Goal: Task Accomplishment & Management: Use online tool/utility

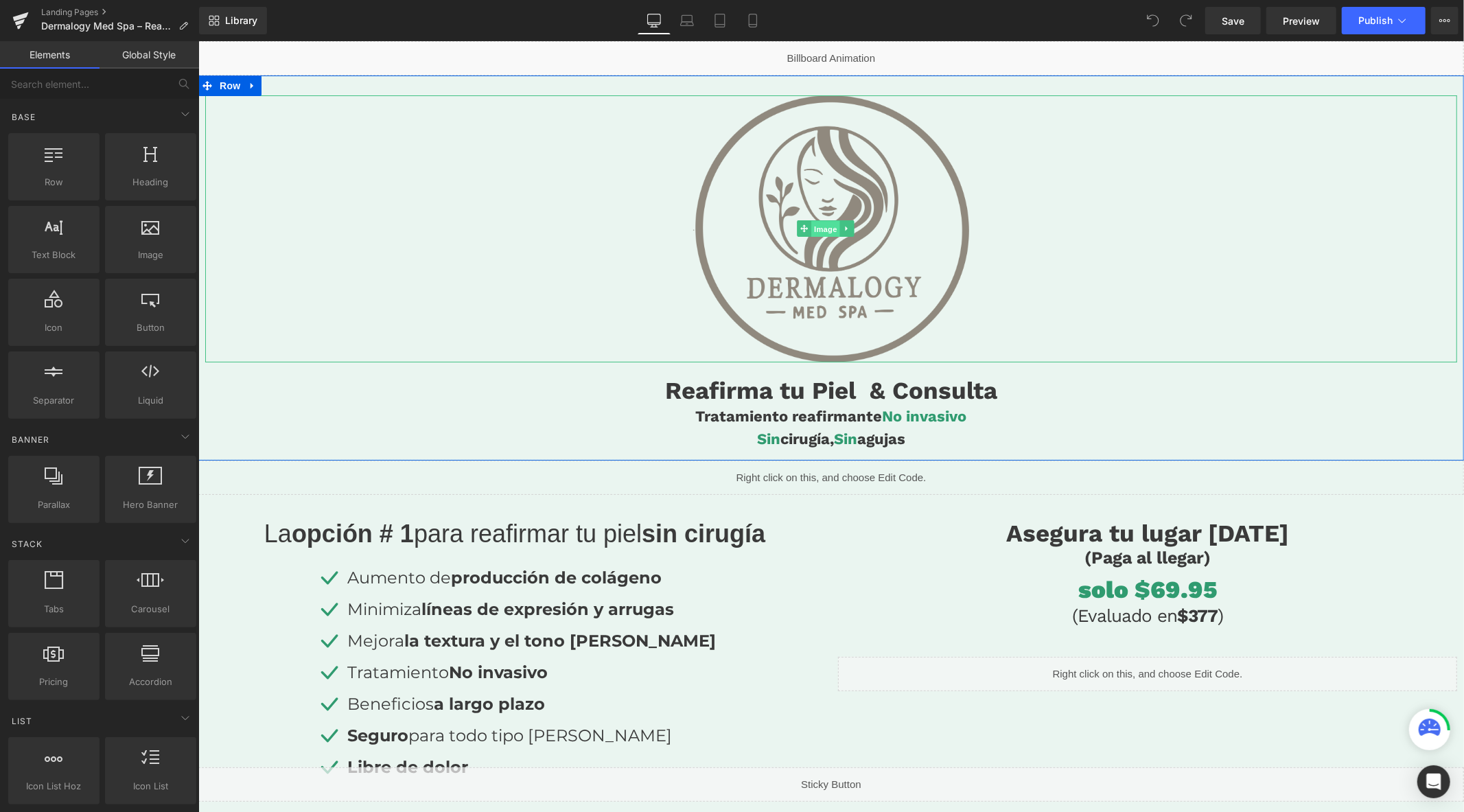
click at [821, 223] on span "Image" at bounding box center [825, 228] width 29 height 16
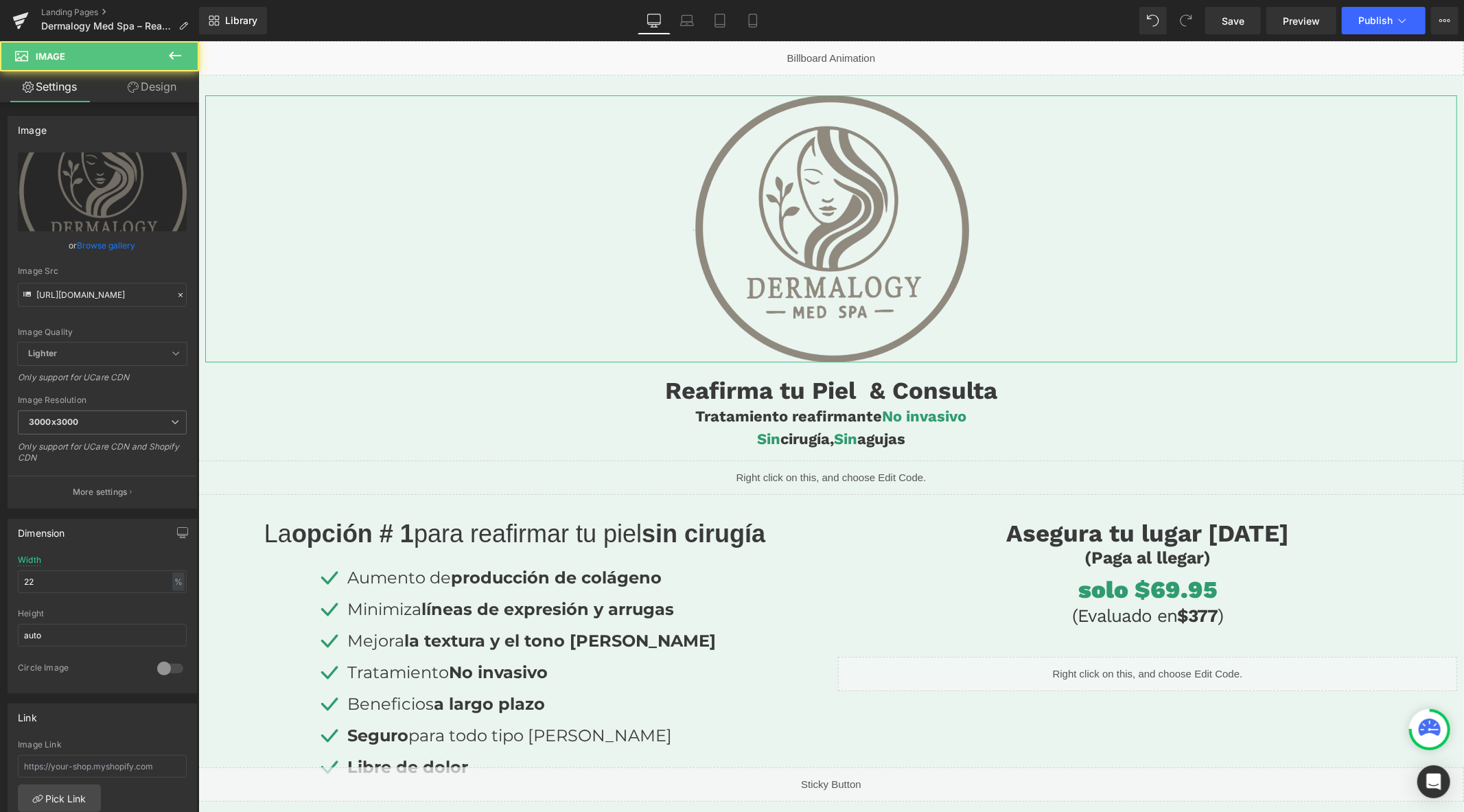
click at [158, 91] on link "Design" at bounding box center [152, 86] width 100 height 30
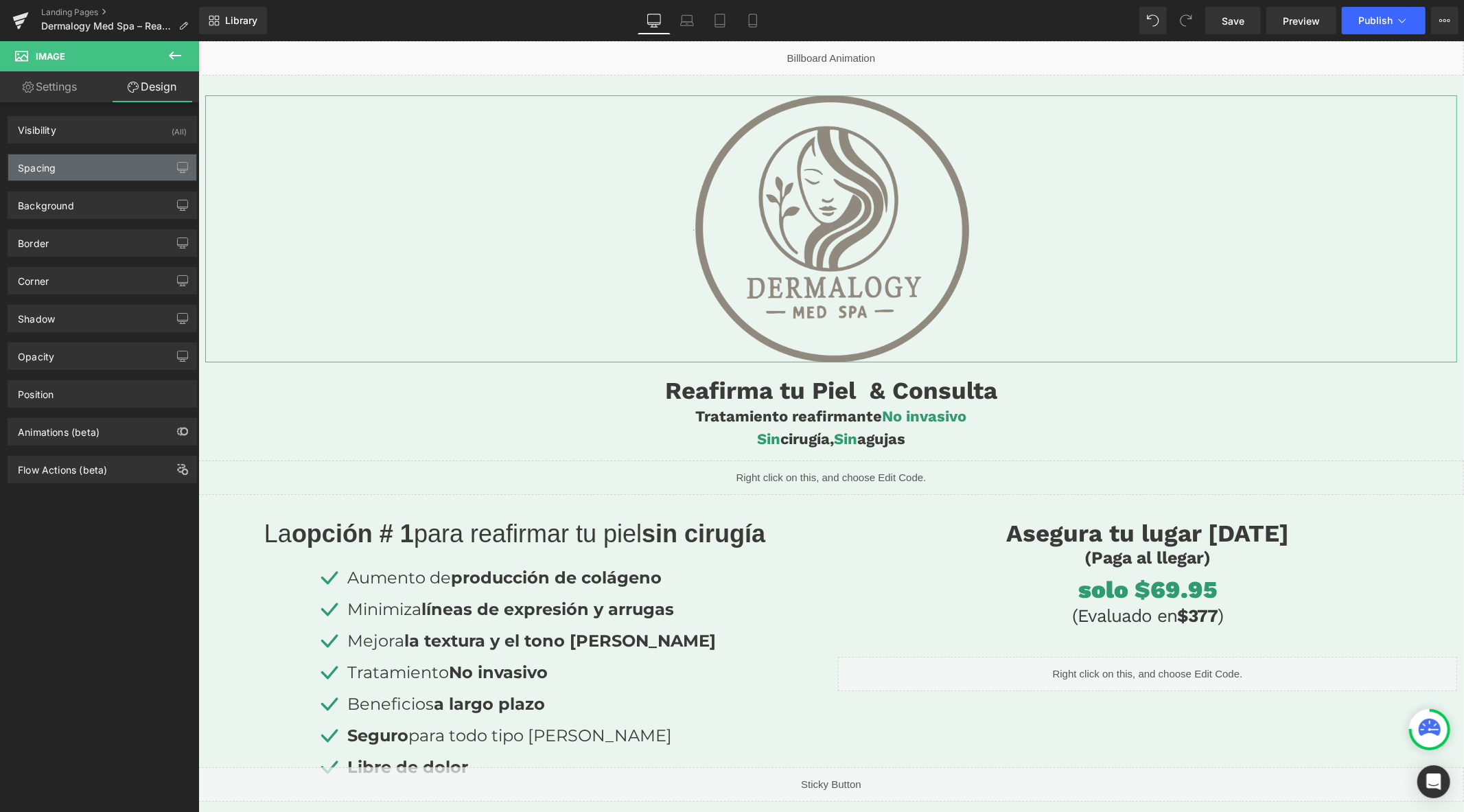
click at [91, 171] on div "Spacing" at bounding box center [102, 167] width 188 height 26
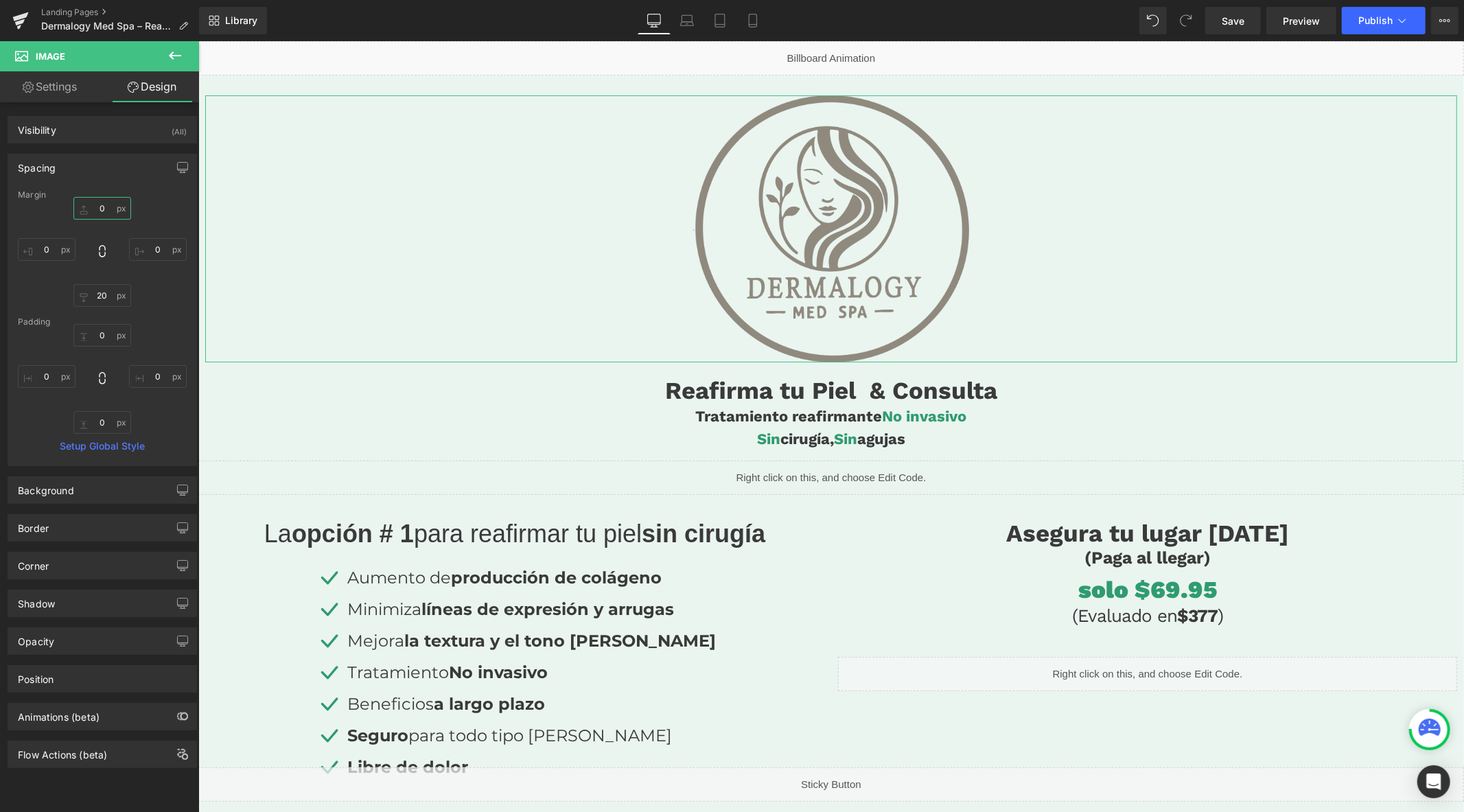
click at [100, 214] on input "0" at bounding box center [102, 208] width 58 height 22
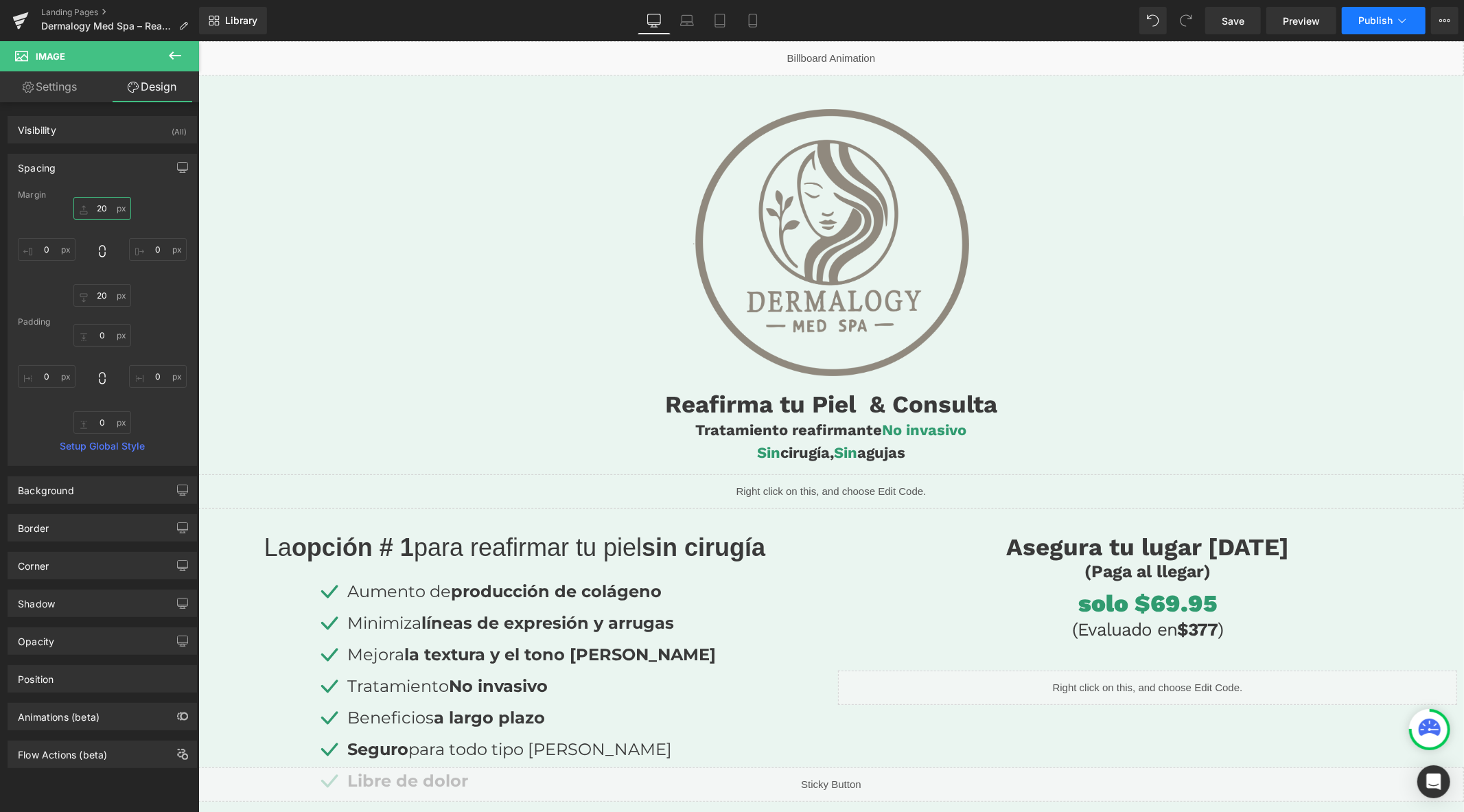
type input "20"
click at [1364, 21] on span "Publish" at bounding box center [1376, 20] width 35 height 11
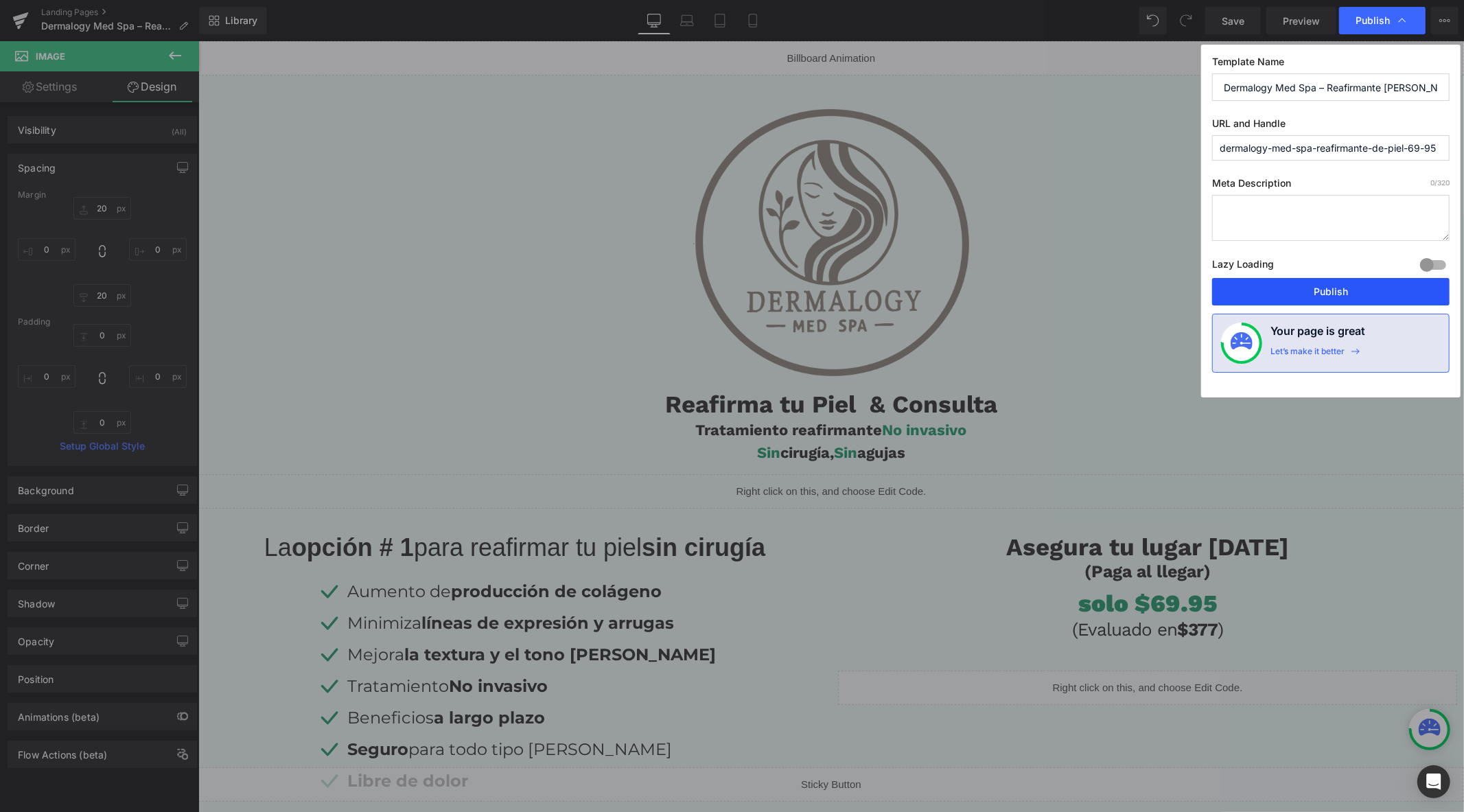
click at [1323, 286] on button "Publish" at bounding box center [1331, 291] width 237 height 27
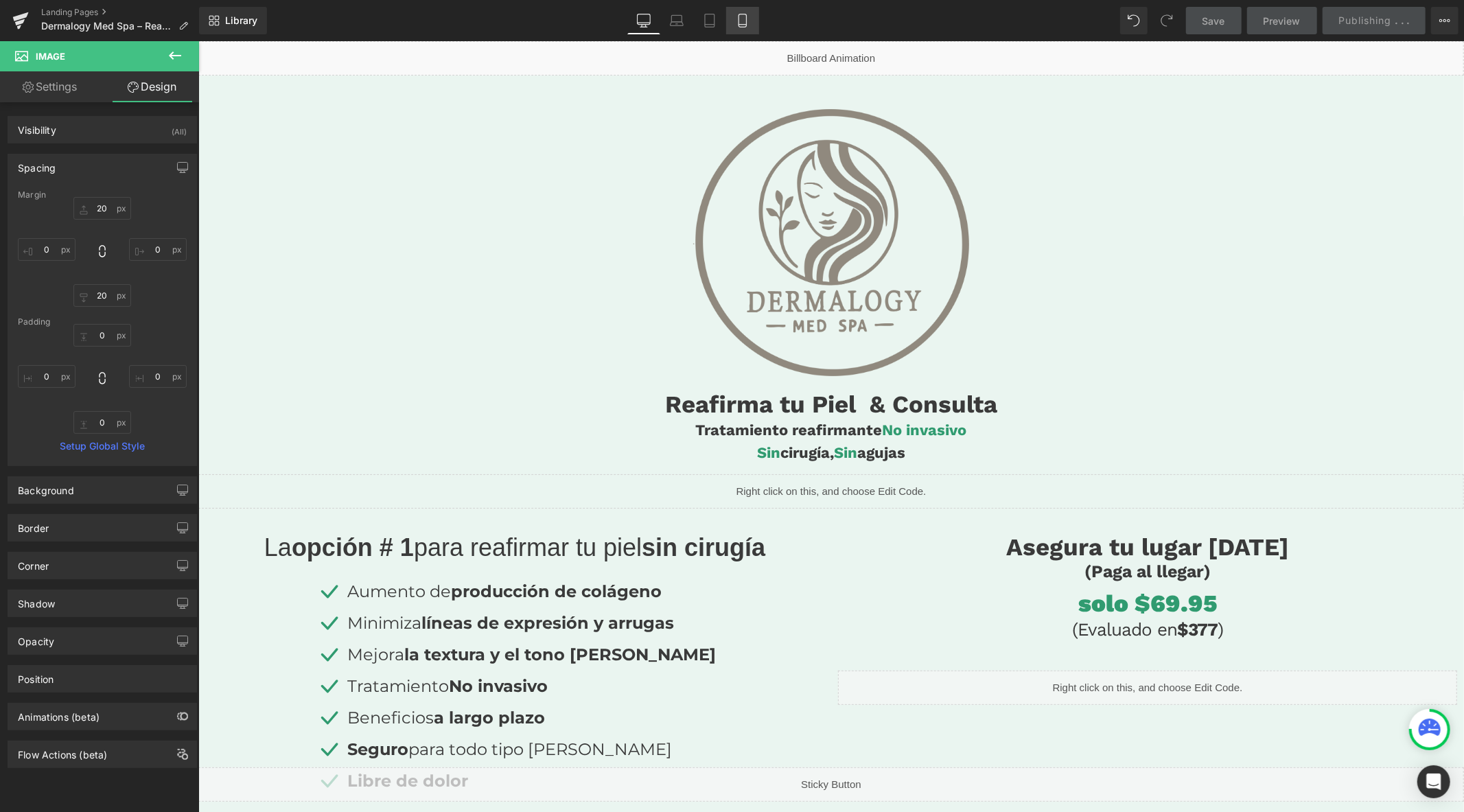
click at [746, 22] on icon at bounding box center [742, 21] width 14 height 14
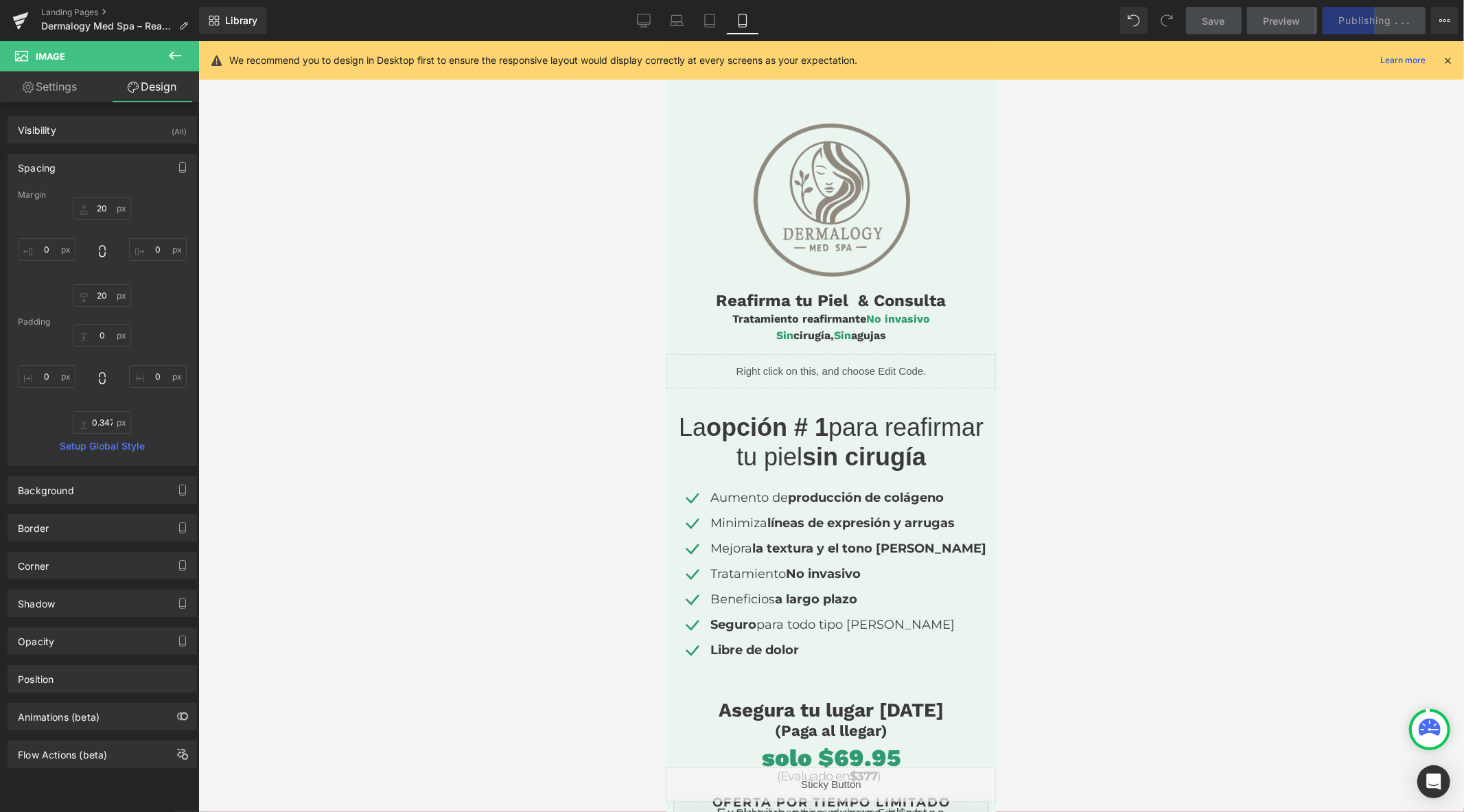
click at [1446, 55] on icon at bounding box center [1448, 60] width 12 height 12
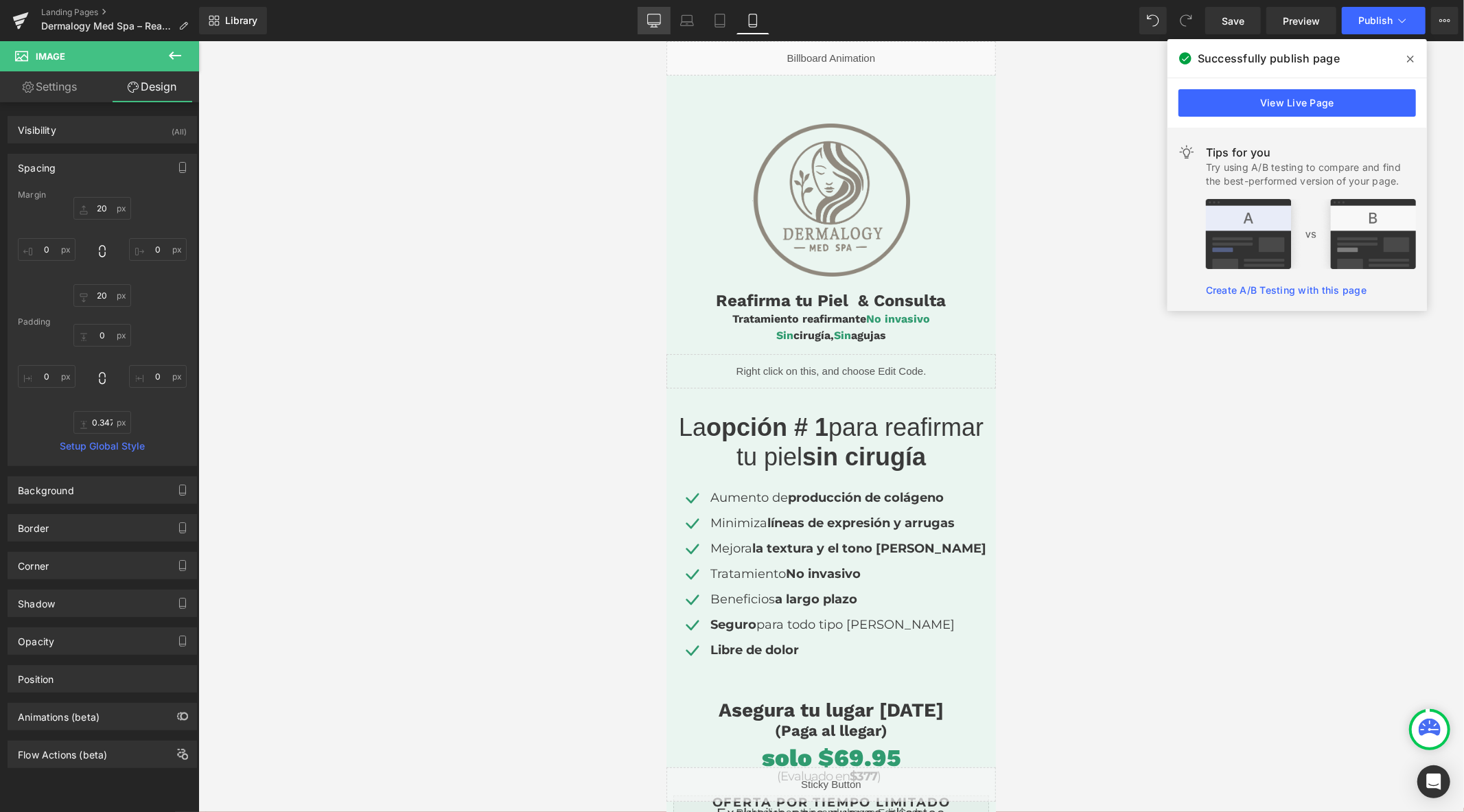
click at [654, 26] on icon at bounding box center [654, 26] width 7 height 0
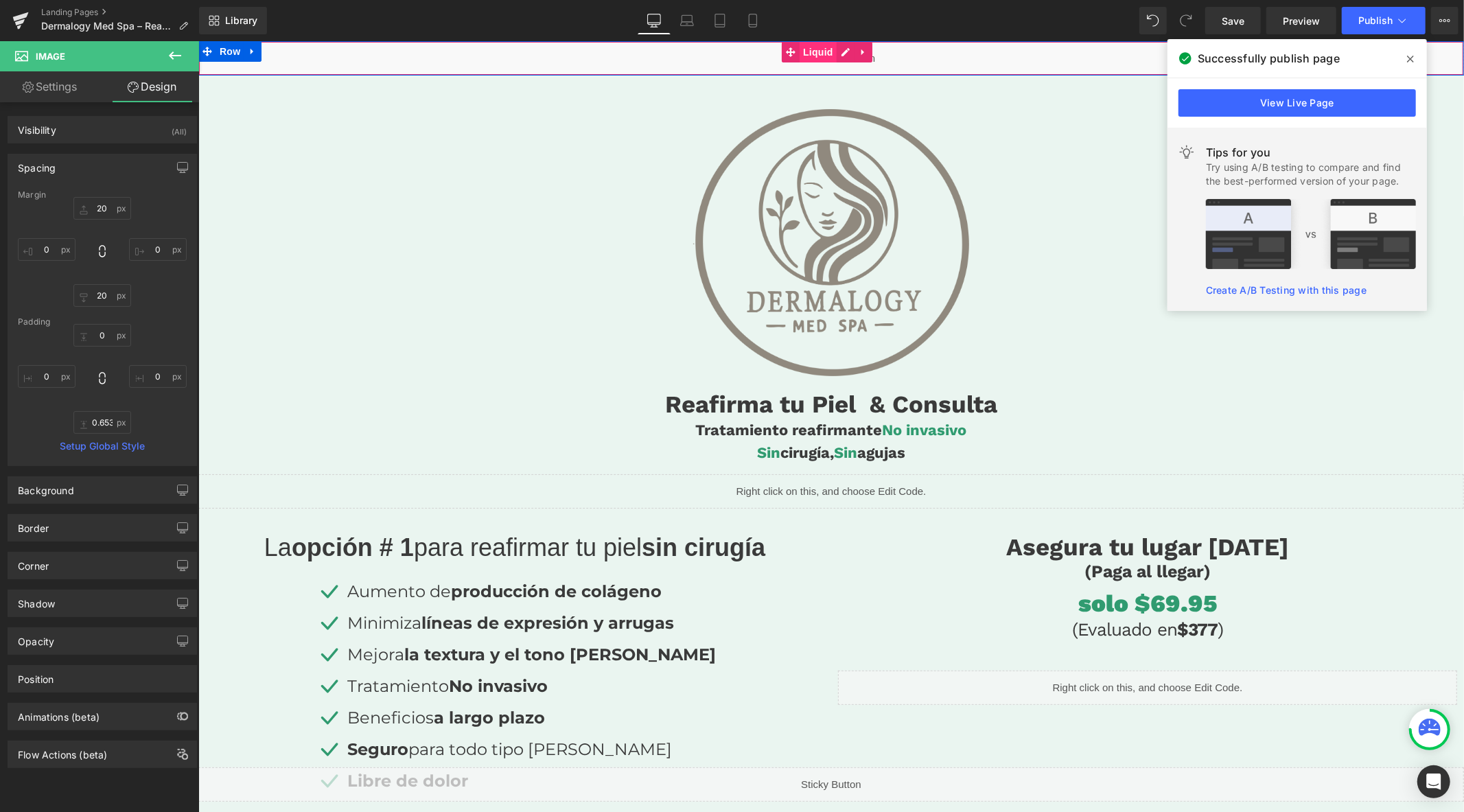
drag, startPoint x: 823, startPoint y: 50, endPoint x: 813, endPoint y: 52, distance: 10.2
click at [822, 49] on span "Liquid" at bounding box center [817, 51] width 37 height 21
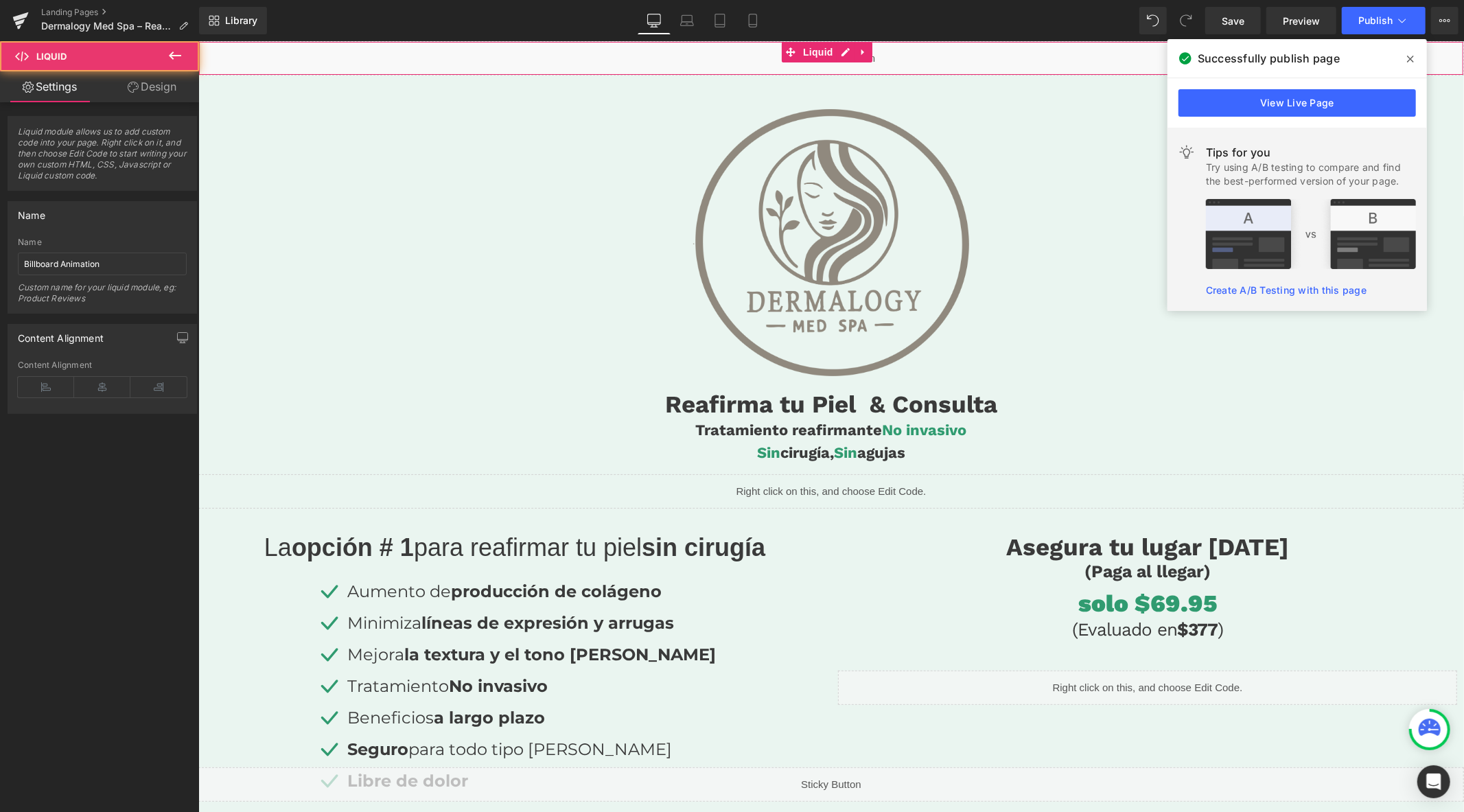
click at [166, 93] on link "Design" at bounding box center [152, 86] width 100 height 30
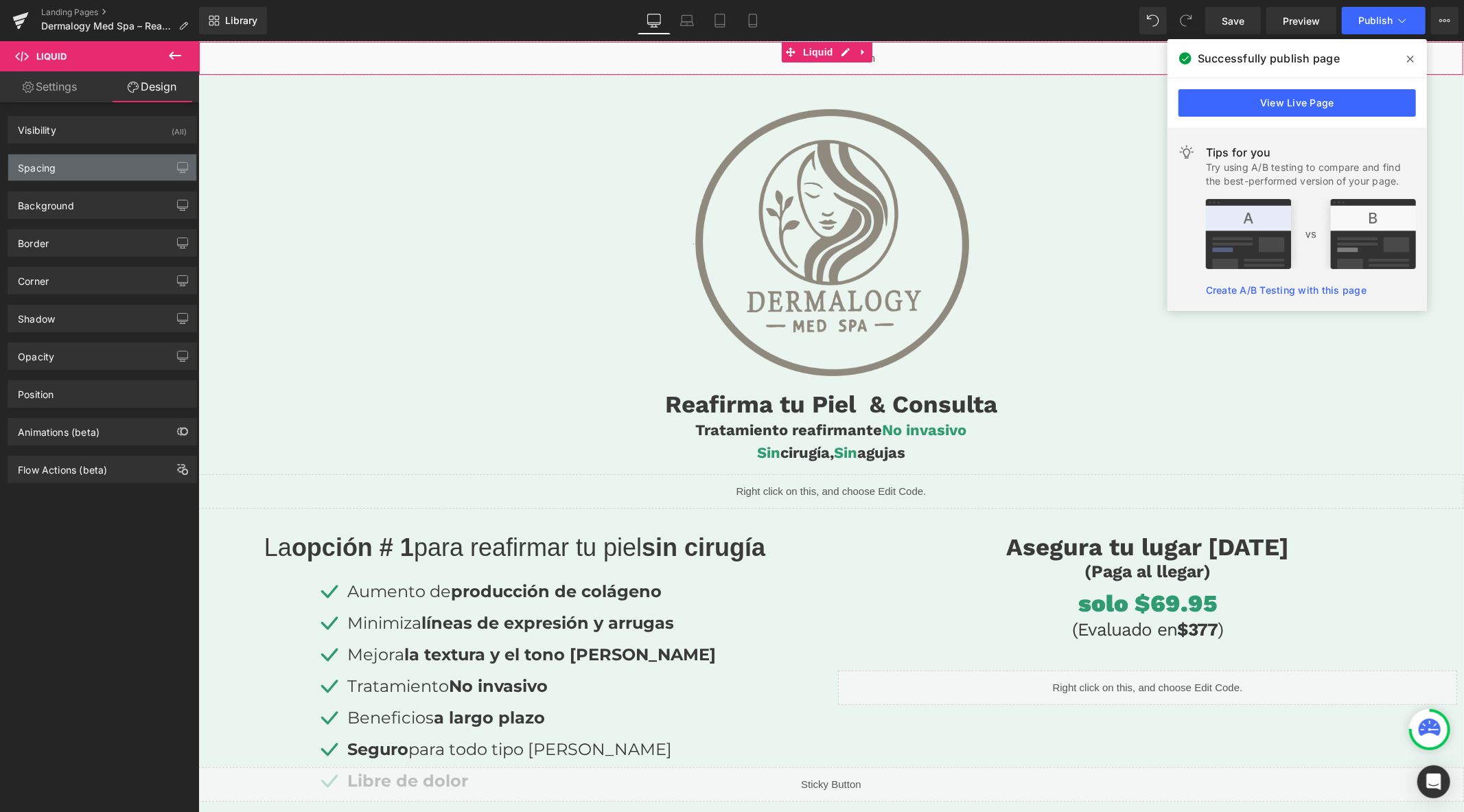
click at [58, 169] on div "Spacing" at bounding box center [102, 167] width 188 height 26
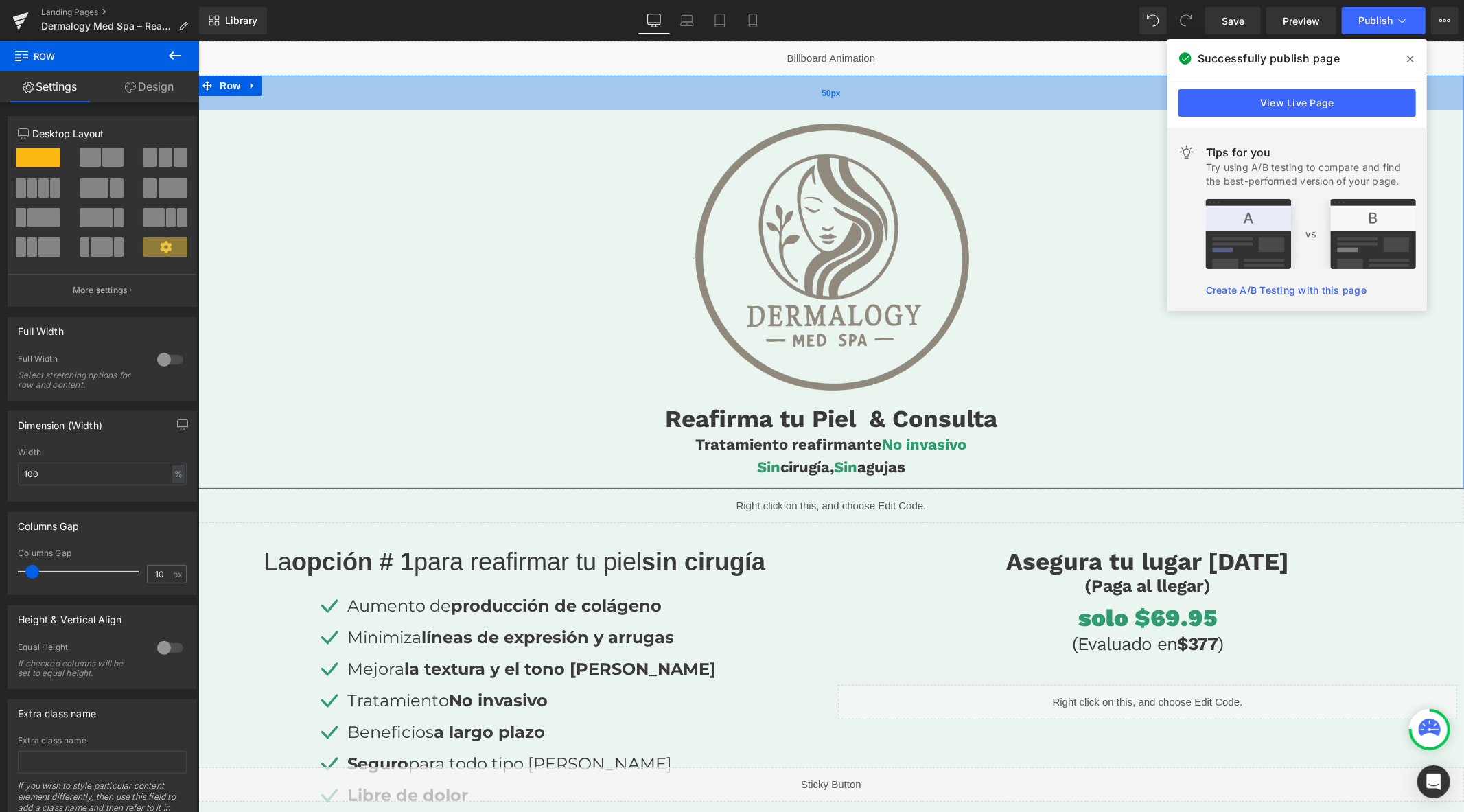
drag, startPoint x: 755, startPoint y: 84, endPoint x: 755, endPoint y: 98, distance: 14.0
click at [755, 98] on div "50px" at bounding box center [830, 92] width 1265 height 35
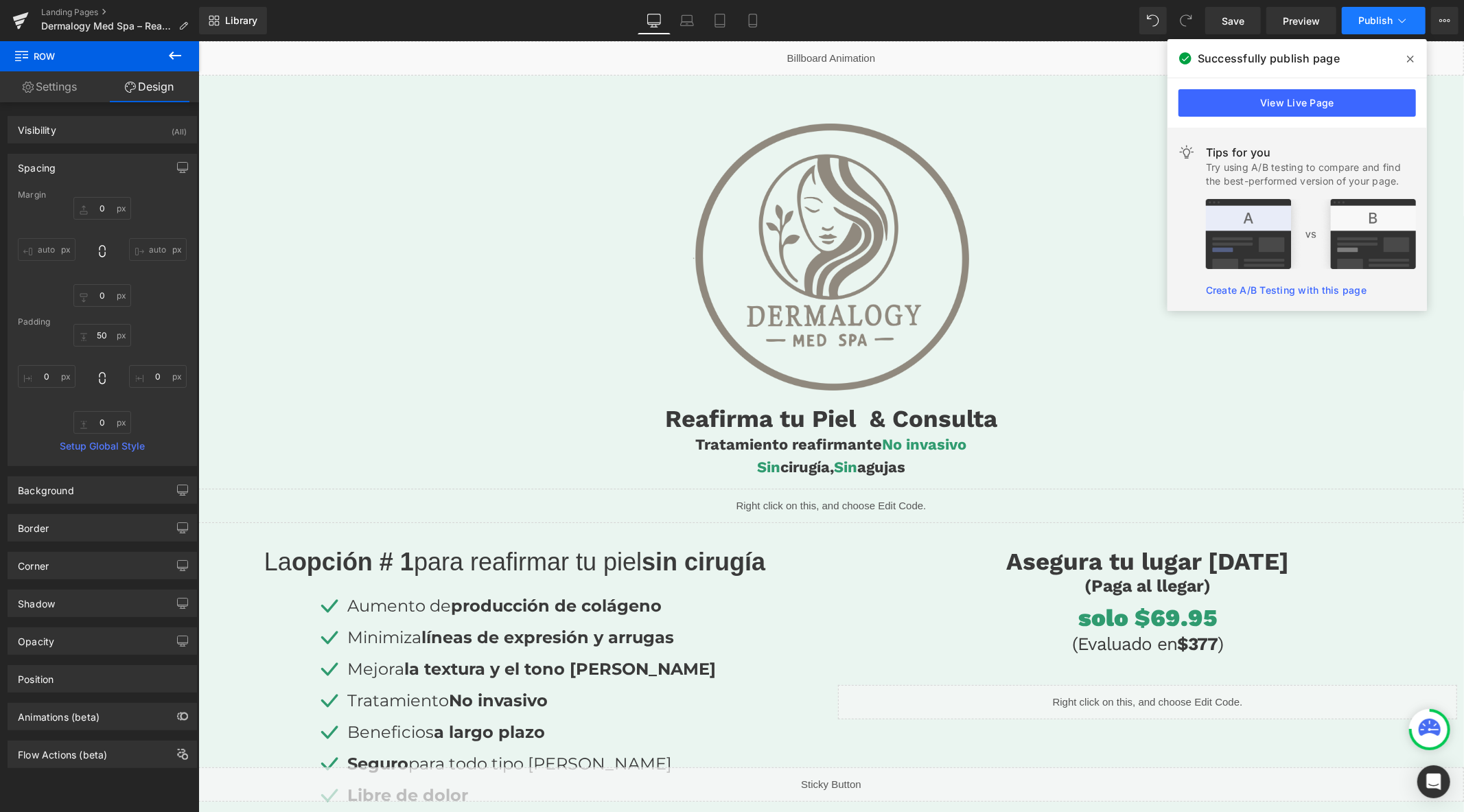
click at [1382, 15] on span "Publish" at bounding box center [1376, 20] width 35 height 11
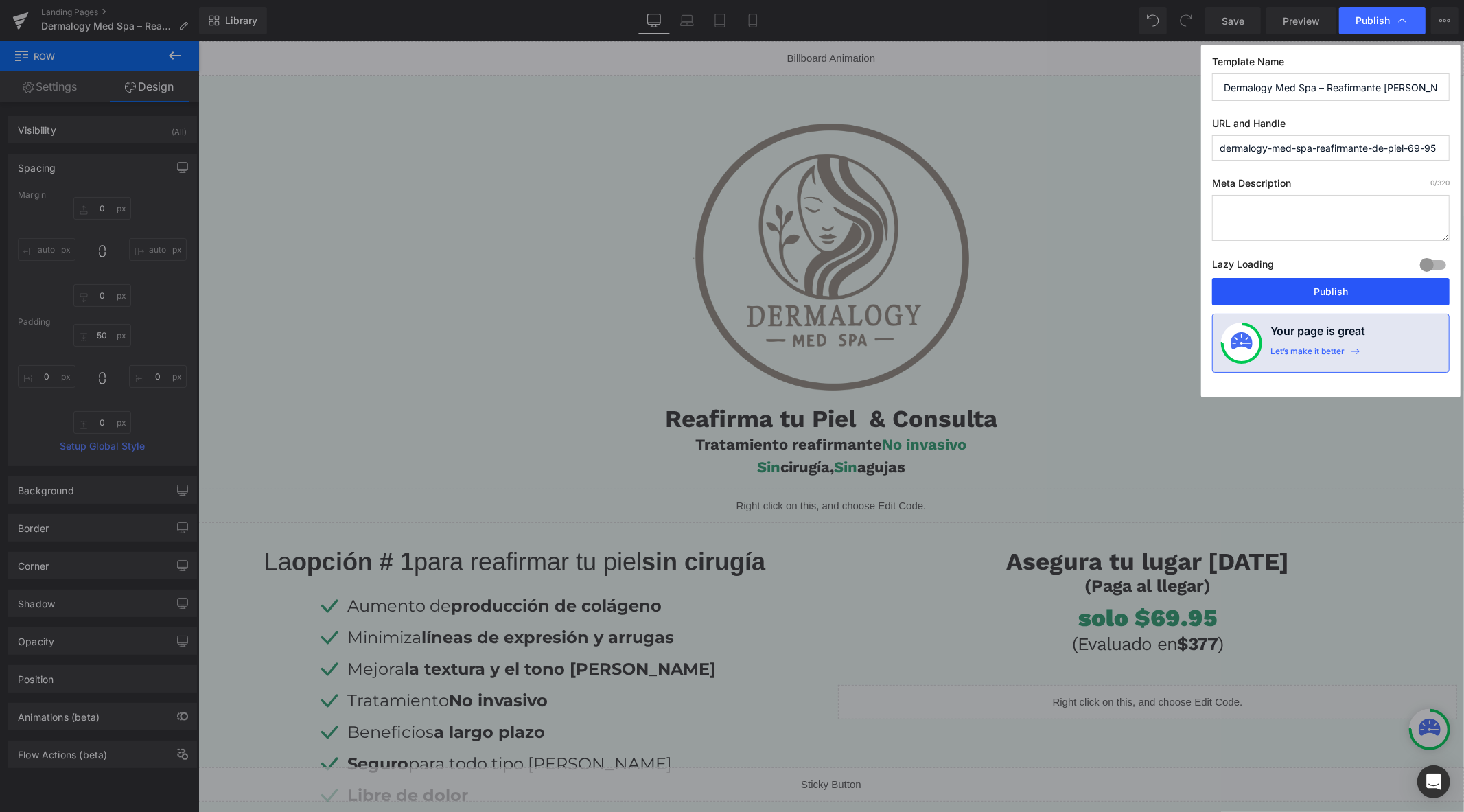
drag, startPoint x: 1326, startPoint y: 289, endPoint x: 1139, endPoint y: 1, distance: 343.4
click at [1325, 288] on button "Publish" at bounding box center [1331, 291] width 237 height 27
